Goal: Find contact information: Find contact information

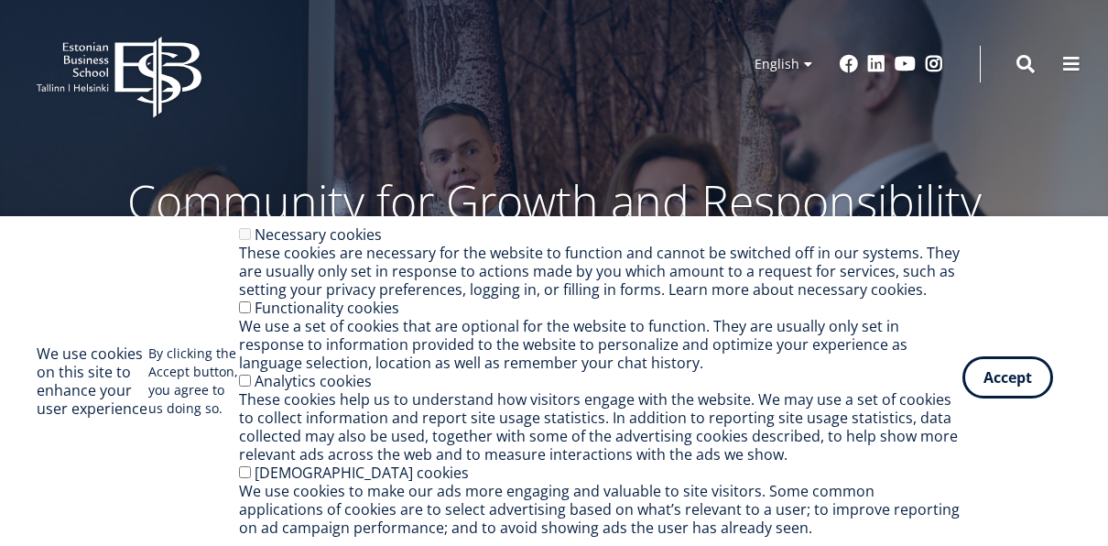
click at [1003, 377] on button "Accept" at bounding box center [1008, 377] width 91 height 42
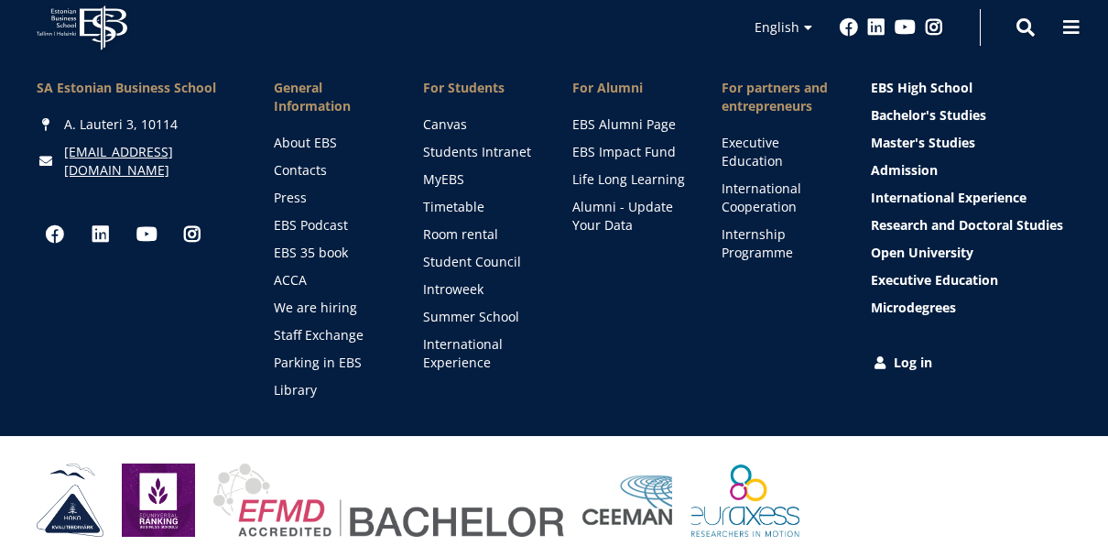
scroll to position [2662, 0]
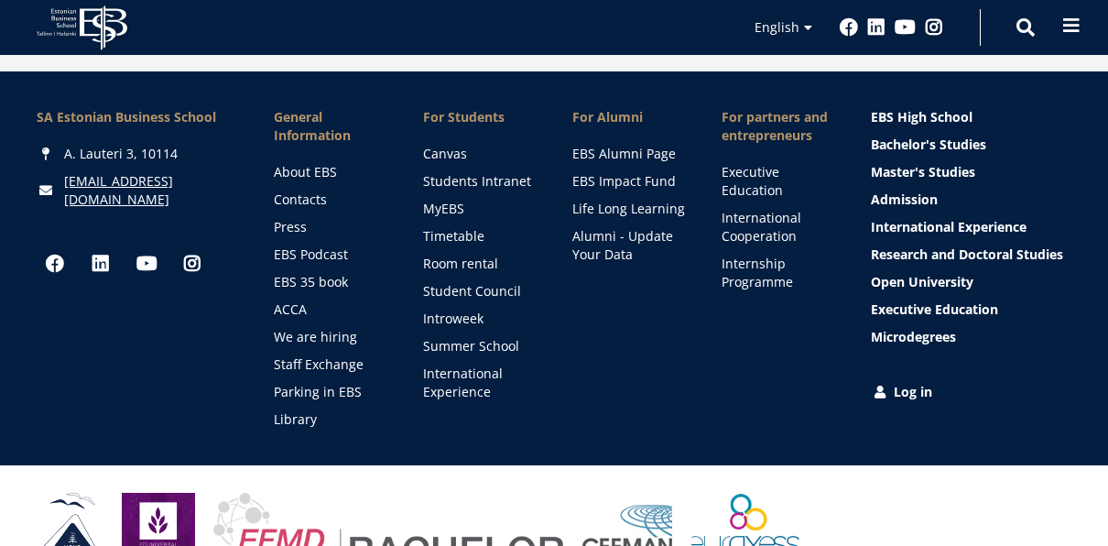
click at [1065, 20] on span at bounding box center [1071, 25] width 18 height 18
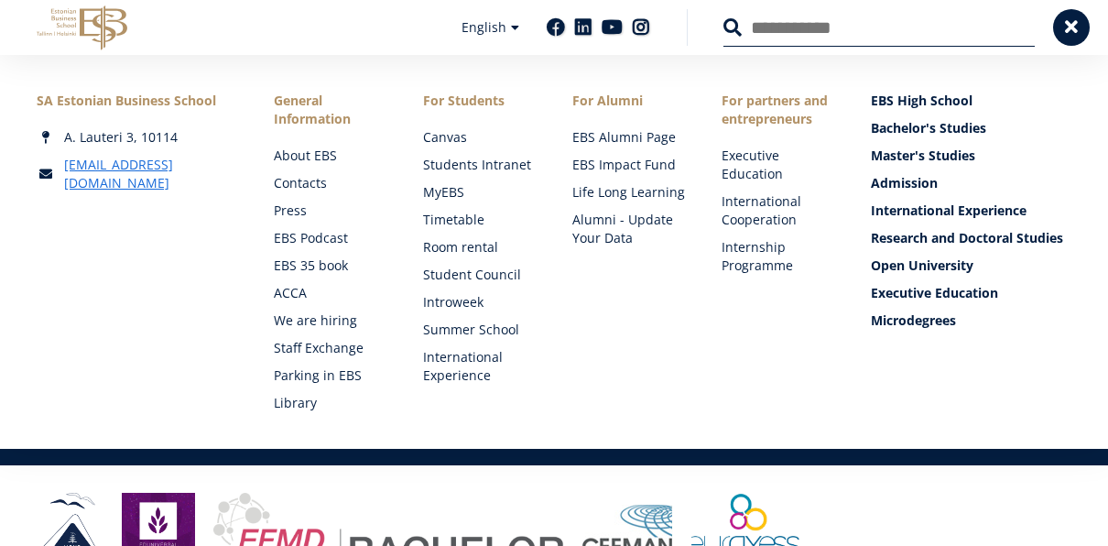
click at [189, 340] on div "SA [GEOGRAPHIC_DATA] [PERSON_NAME] 3, 10114 [EMAIL_ADDRESS][DOMAIN_NAME] Social…" at bounding box center [137, 252] width 201 height 321
click at [944, 132] on link "Bachelor's Studies" at bounding box center [973, 128] width 201 height 18
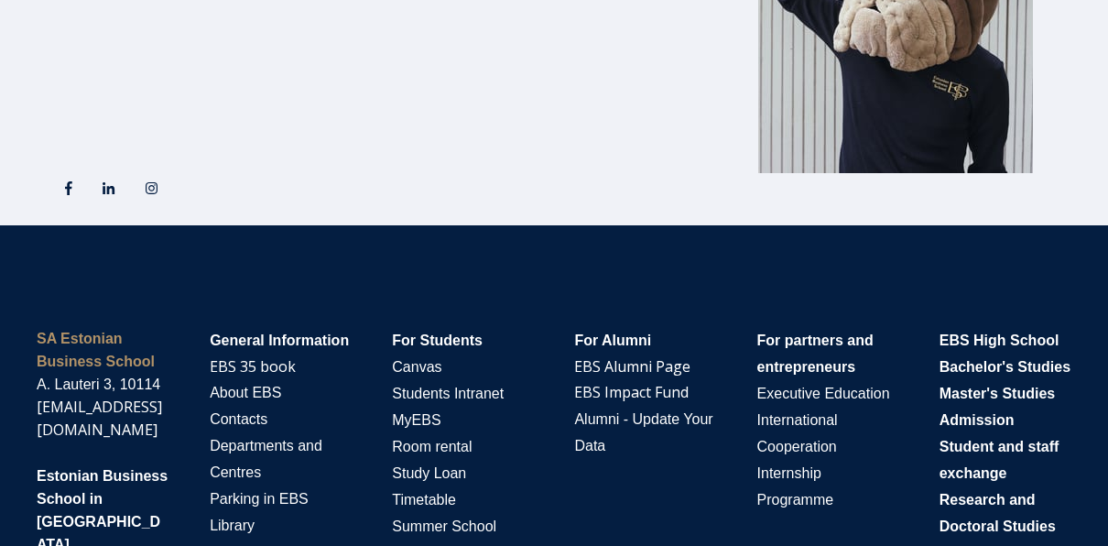
scroll to position [3009, 0]
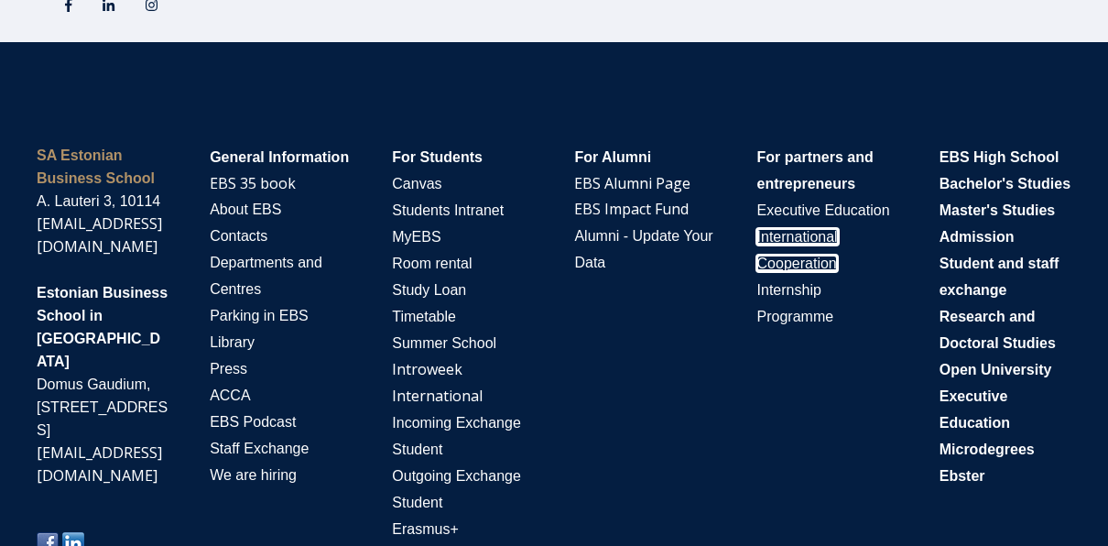
click at [789, 264] on div "For partners and entrepreneurs Executive Education International Cooperation In…" at bounding box center [827, 237] width 141 height 186
click at [790, 262] on span "International Cooperation" at bounding box center [797, 250] width 81 height 42
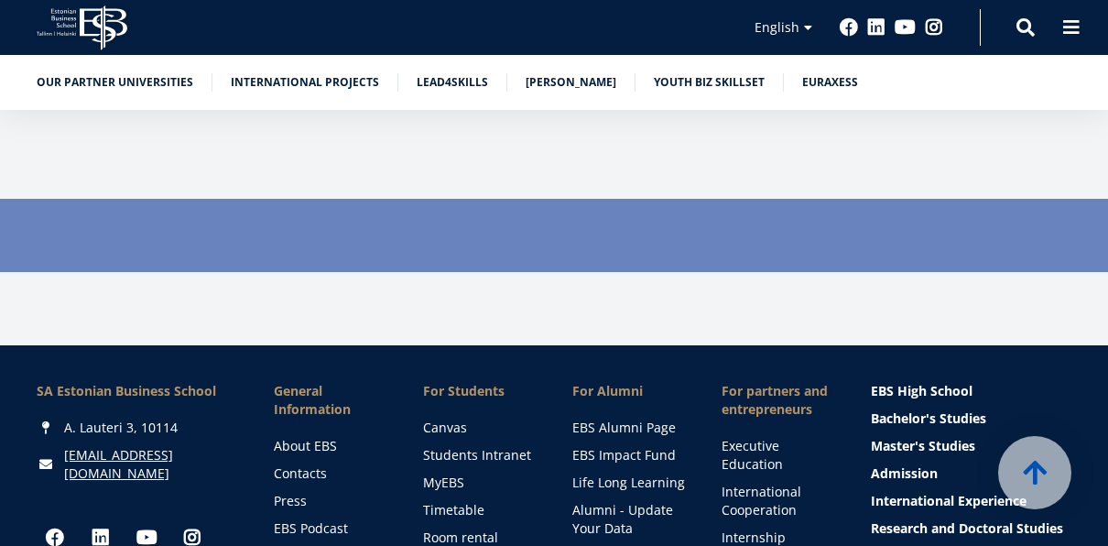
scroll to position [5605, 0]
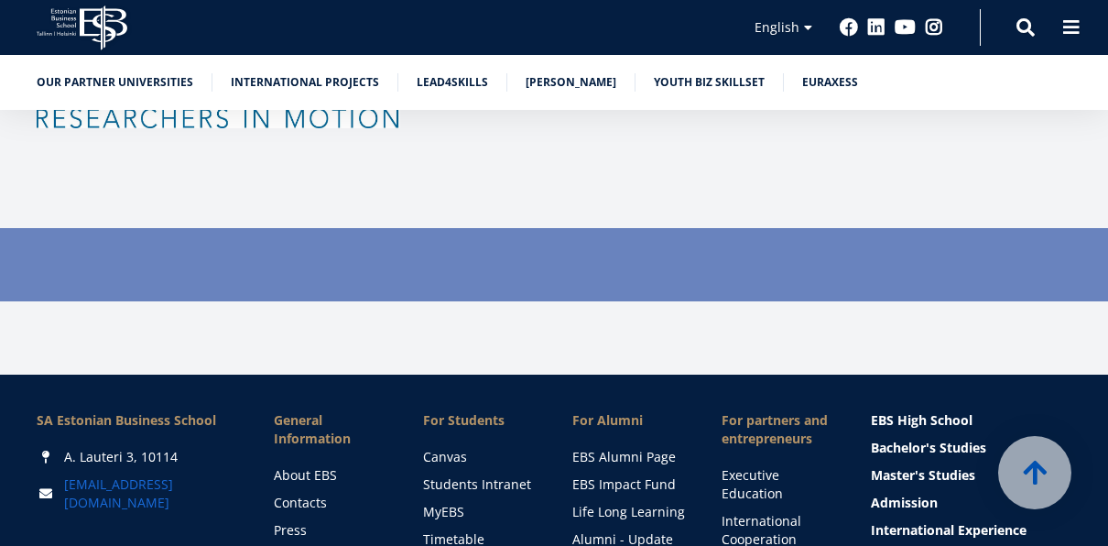
drag, startPoint x: 169, startPoint y: 318, endPoint x: 82, endPoint y: 321, distance: 88.0
click at [65, 475] on div "[EMAIL_ADDRESS][DOMAIN_NAME]" at bounding box center [137, 493] width 201 height 37
drag, startPoint x: 155, startPoint y: 313, endPoint x: 127, endPoint y: 317, distance: 27.7
click at [127, 475] on div "[EMAIL_ADDRESS][DOMAIN_NAME]" at bounding box center [137, 493] width 201 height 37
copy link "[EMAIL_ADDRESS][DOMAIN_NAME]"
